Goal: Task Accomplishment & Management: Complete application form

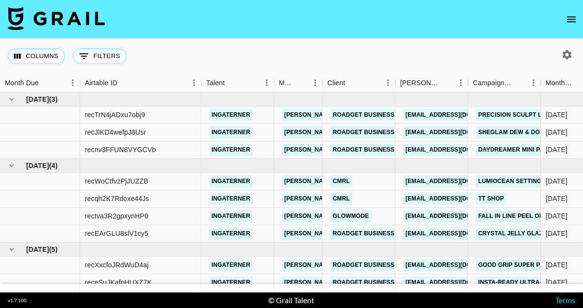
click at [570, 22] on icon "open drawer" at bounding box center [572, 20] width 12 height 12
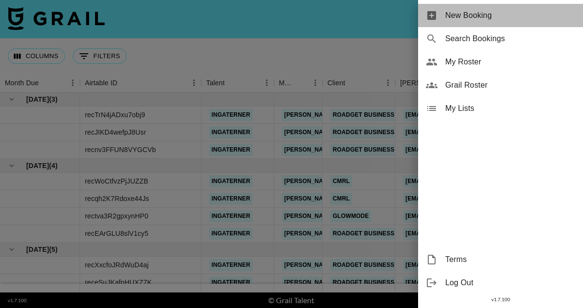
click at [444, 12] on div "New Booking" at bounding box center [500, 15] width 165 height 23
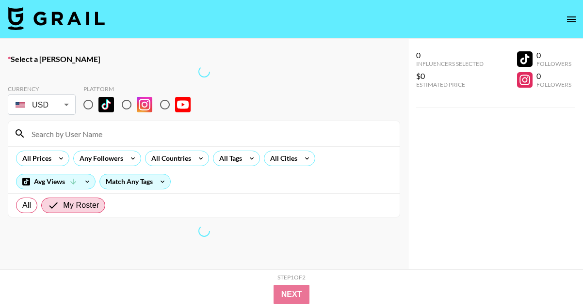
click at [86, 133] on input at bounding box center [210, 134] width 368 height 16
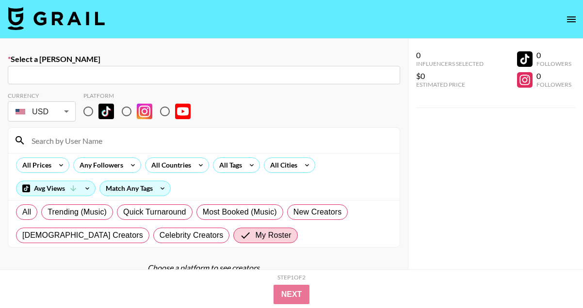
type input "ingater"
click at [86, 111] on input "radio" at bounding box center [88, 111] width 20 height 20
radio input "true"
click at [63, 72] on input "text" at bounding box center [204, 75] width 381 height 11
click at [72, 75] on input "text" at bounding box center [204, 75] width 381 height 11
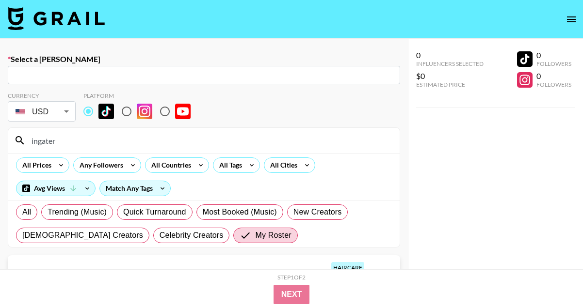
type input "kolcare05@sheglam.com: Lucia SHEGLAM -- SHEGLAM -- fOAk4toDCJNuc1THMUqU5dPIr912"
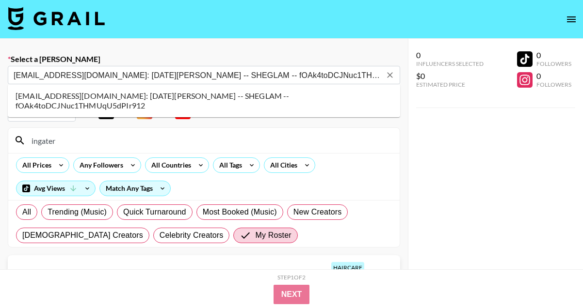
click at [91, 93] on li "kolcare05@sheglam.com: Lucia SHEGLAM -- SHEGLAM -- fOAk4toDCJNuc1THMUqU5dPIr912" at bounding box center [204, 100] width 392 height 25
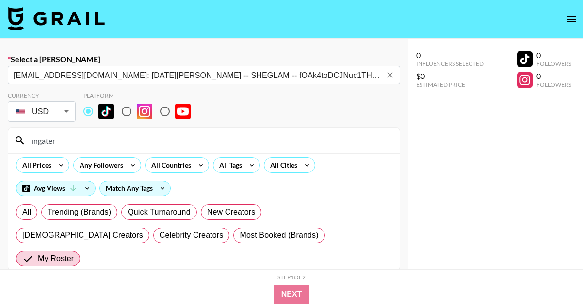
click at [77, 137] on input "ingater" at bounding box center [210, 141] width 368 height 16
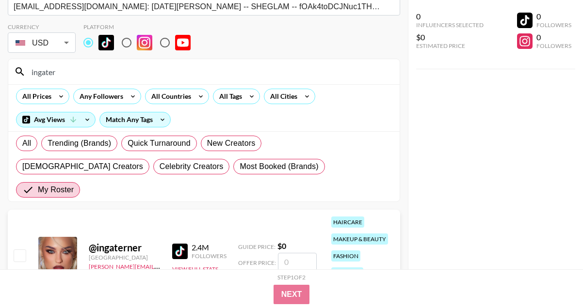
scroll to position [70, 0]
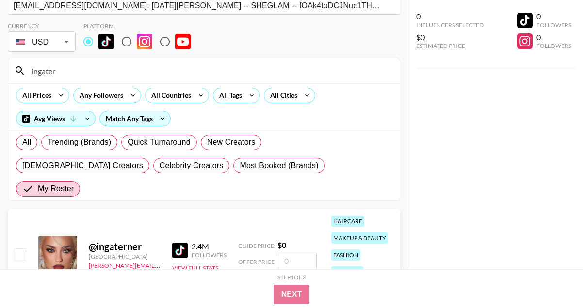
click at [303, 252] on input "number" at bounding box center [297, 261] width 39 height 18
checkbox input "true"
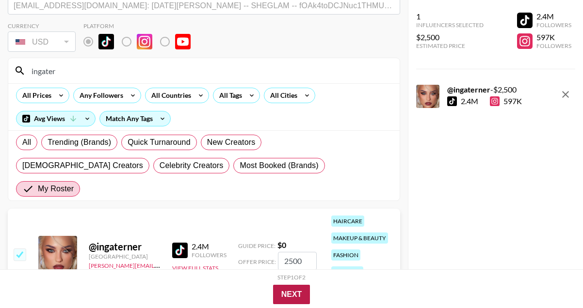
type input "2500"
click at [290, 291] on button "Next" at bounding box center [291, 294] width 37 height 19
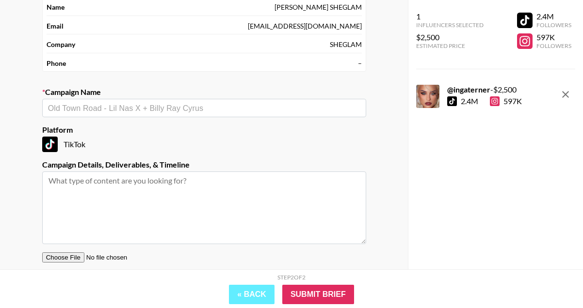
click at [215, 115] on div "​" at bounding box center [204, 108] width 324 height 18
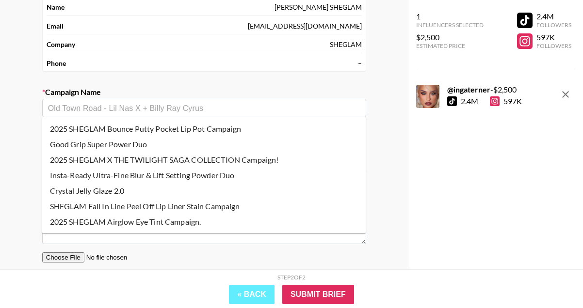
paste input "It-Curl One-touch Instant Curler and Cool Lock Airflow Styler"
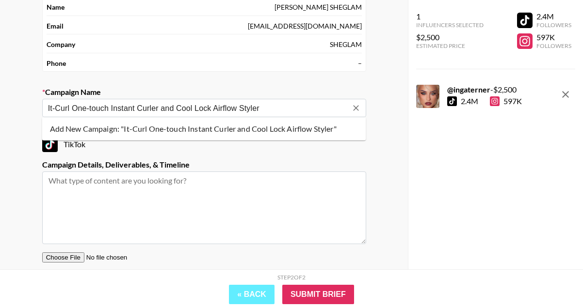
click at [207, 130] on li "Add New Campaign: "It-Curl One-touch Instant Curler and Cool Lock Airflow Style…" at bounding box center [204, 129] width 324 height 16
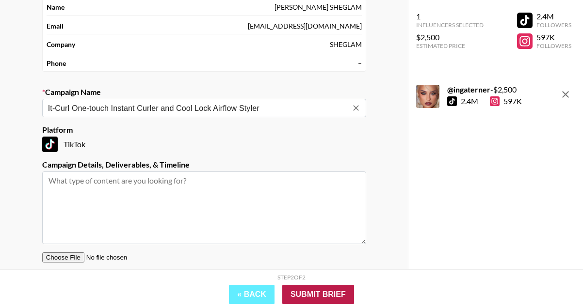
type input "It-Curl One-touch Instant Curler and Cool Lock Airflow Styler"
click at [321, 296] on input "Submit Brief" at bounding box center [318, 294] width 72 height 19
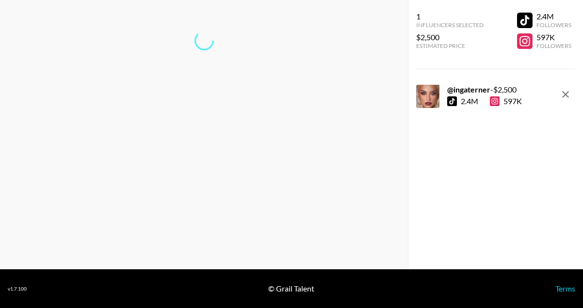
scroll to position [39, 0]
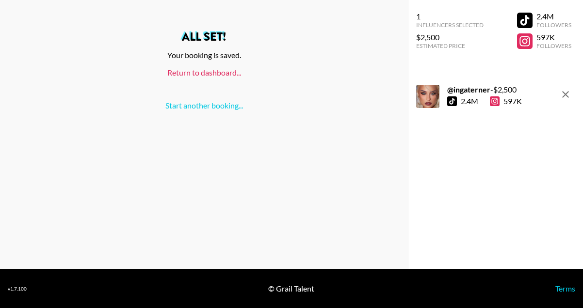
click at [202, 76] on link "Return to dashboard..." at bounding box center [204, 72] width 74 height 9
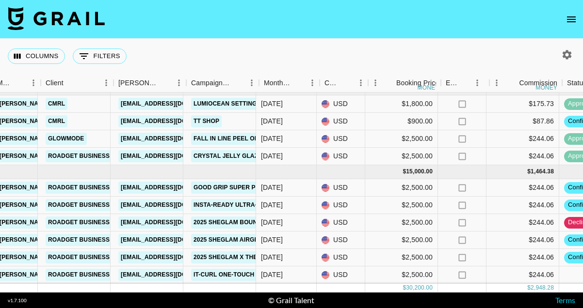
scroll to position [78, 291]
